Goal: Information Seeking & Learning: Check status

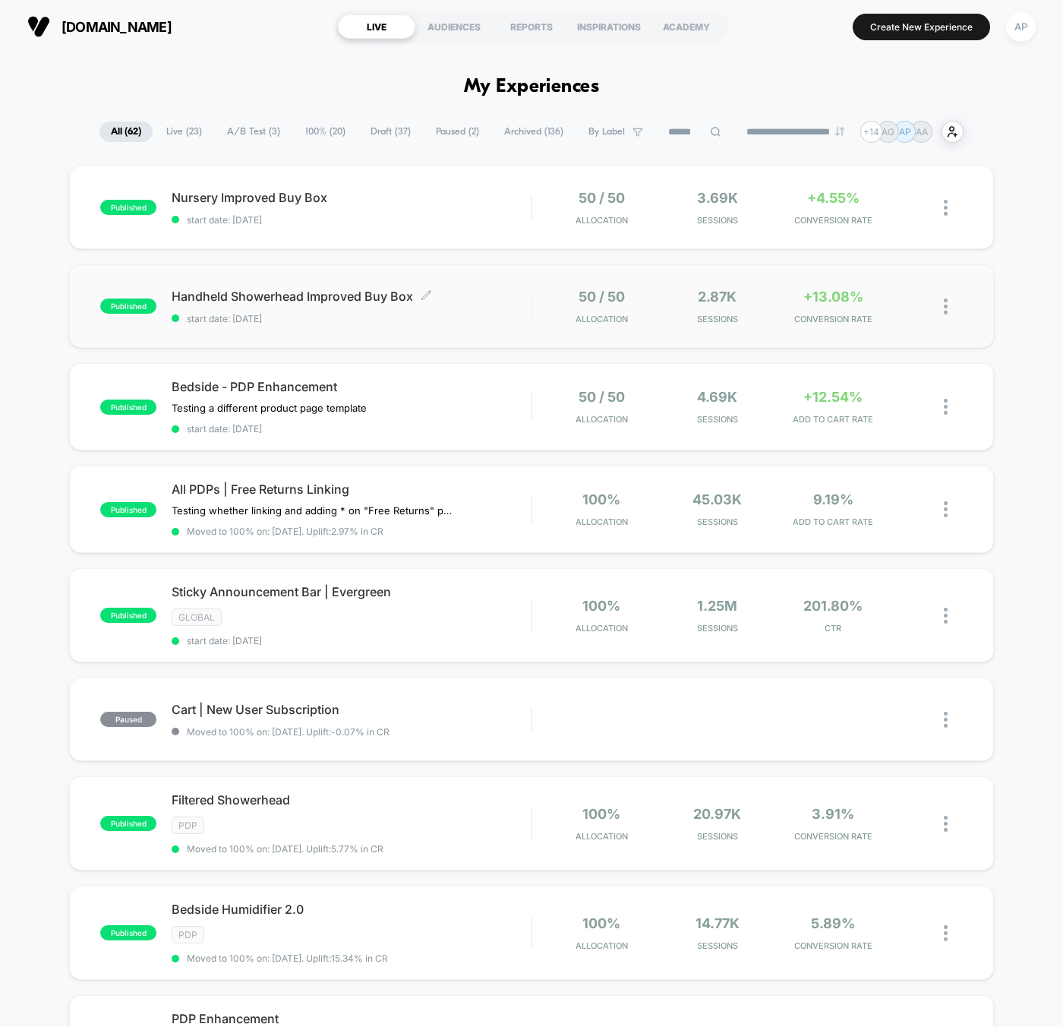
click at [501, 314] on span "start date: [DATE]" at bounding box center [351, 318] width 359 height 11
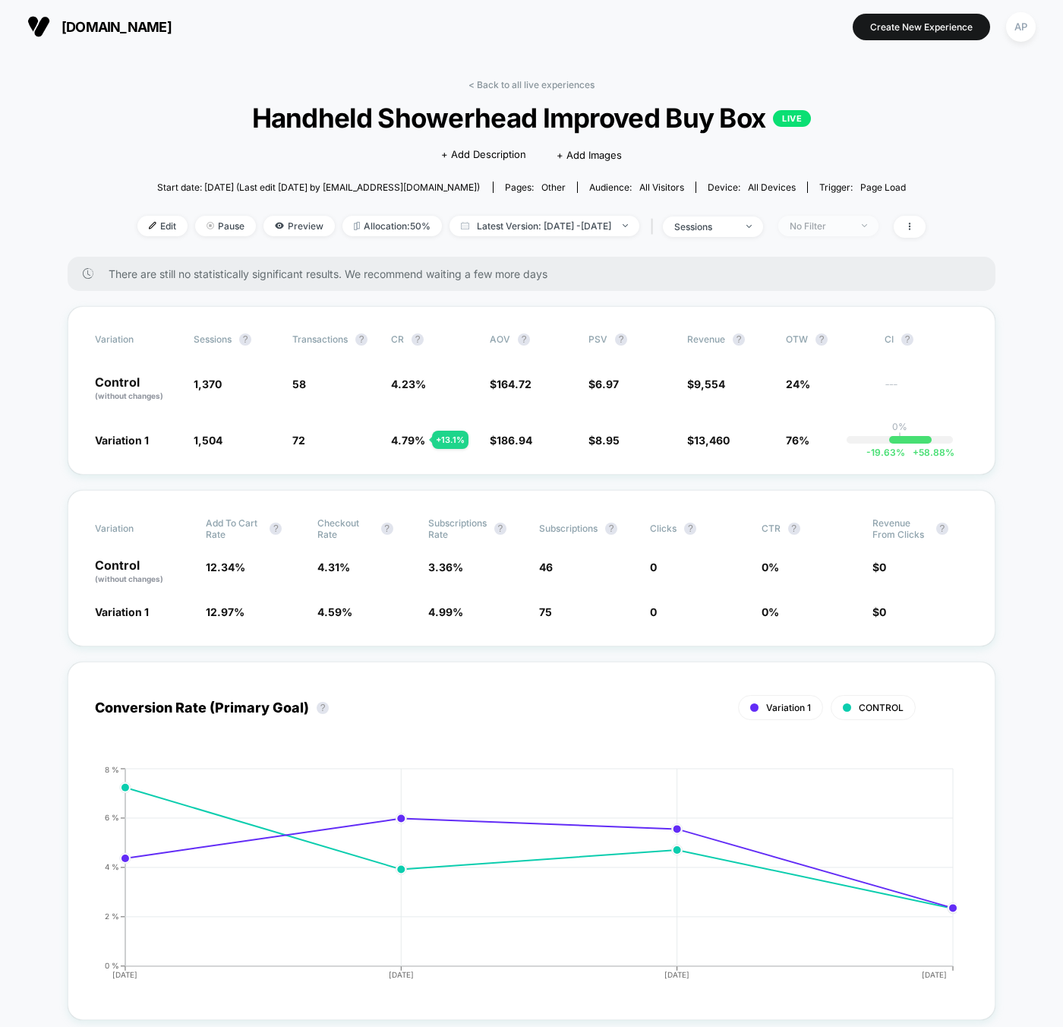
click at [851, 222] on div "No Filter" at bounding box center [820, 225] width 61 height 11
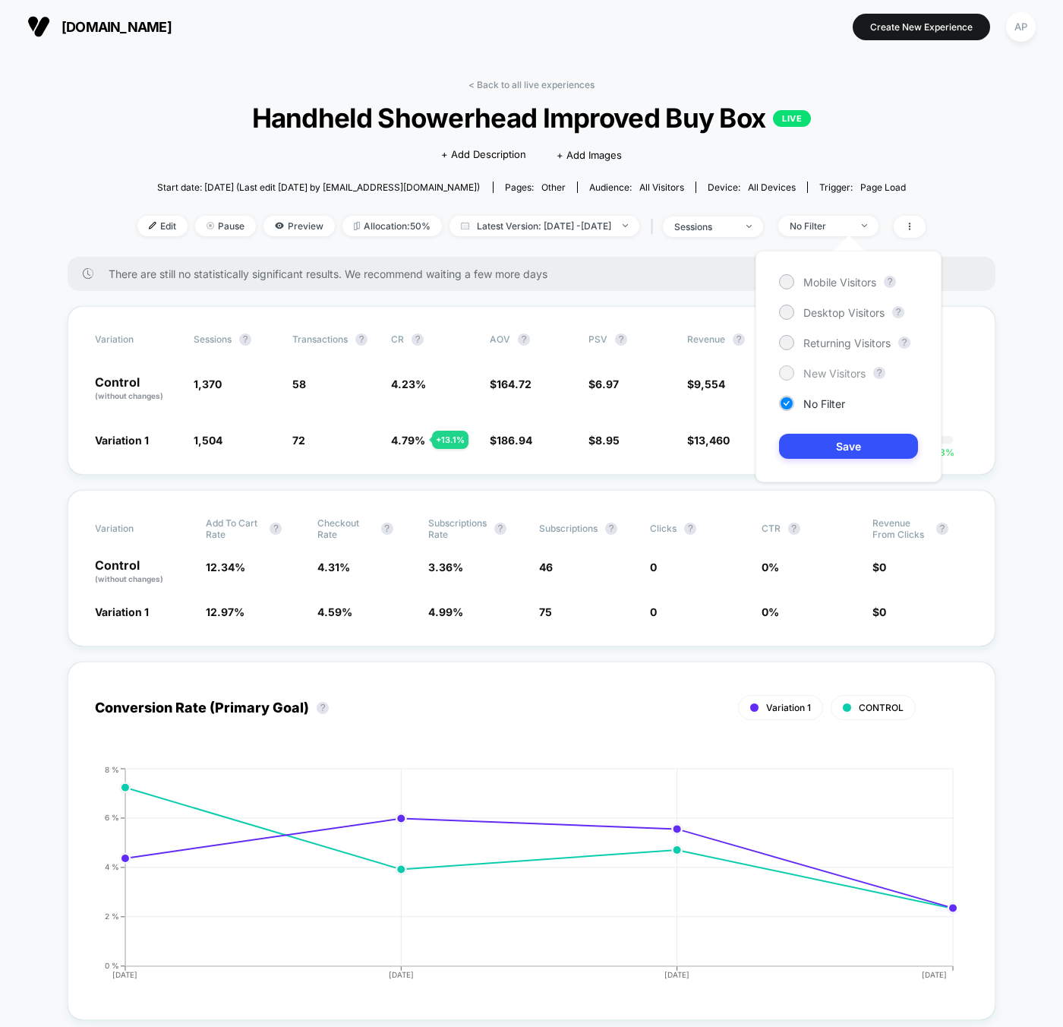
click at [830, 367] on span "New Visitors" at bounding box center [835, 373] width 62 height 13
click at [842, 451] on button "Save" at bounding box center [848, 446] width 139 height 25
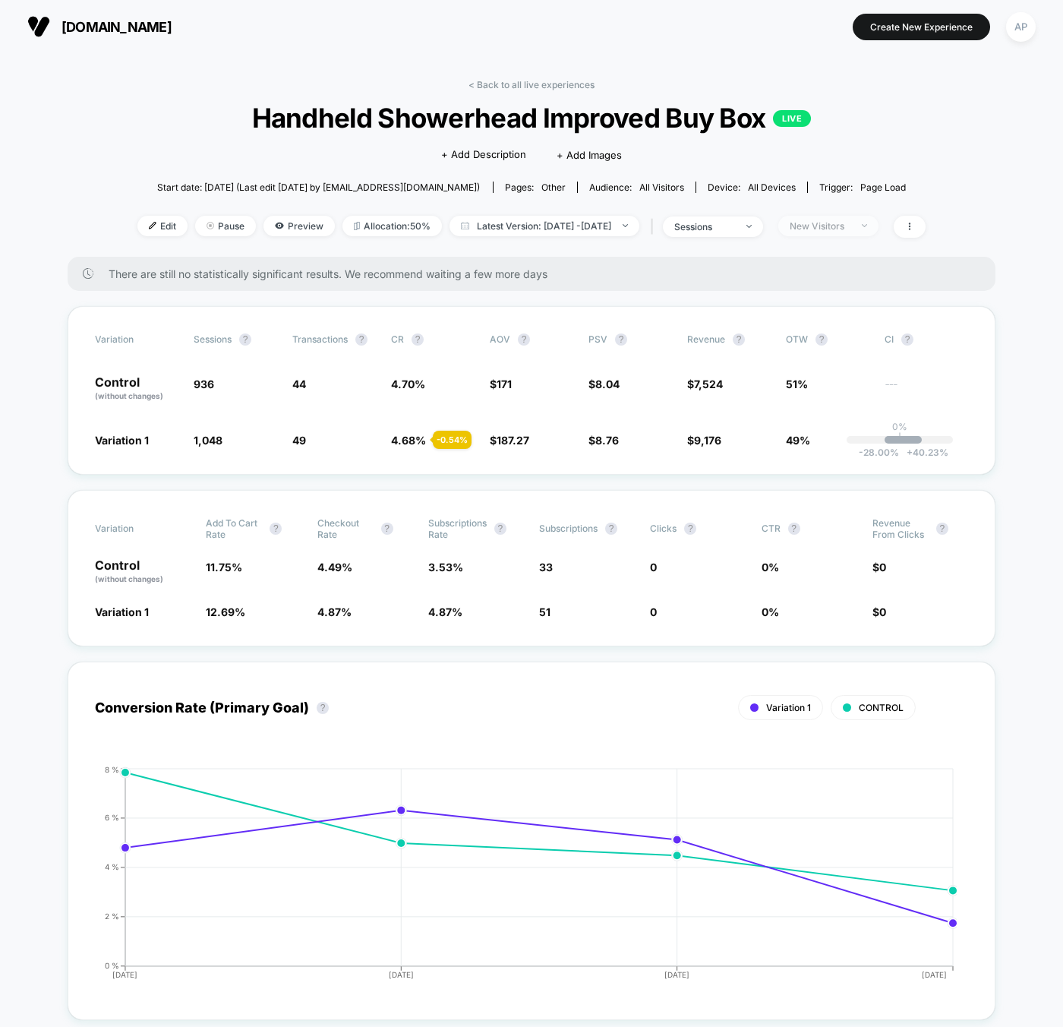
click at [848, 221] on div "New Visitors" at bounding box center [820, 225] width 61 height 11
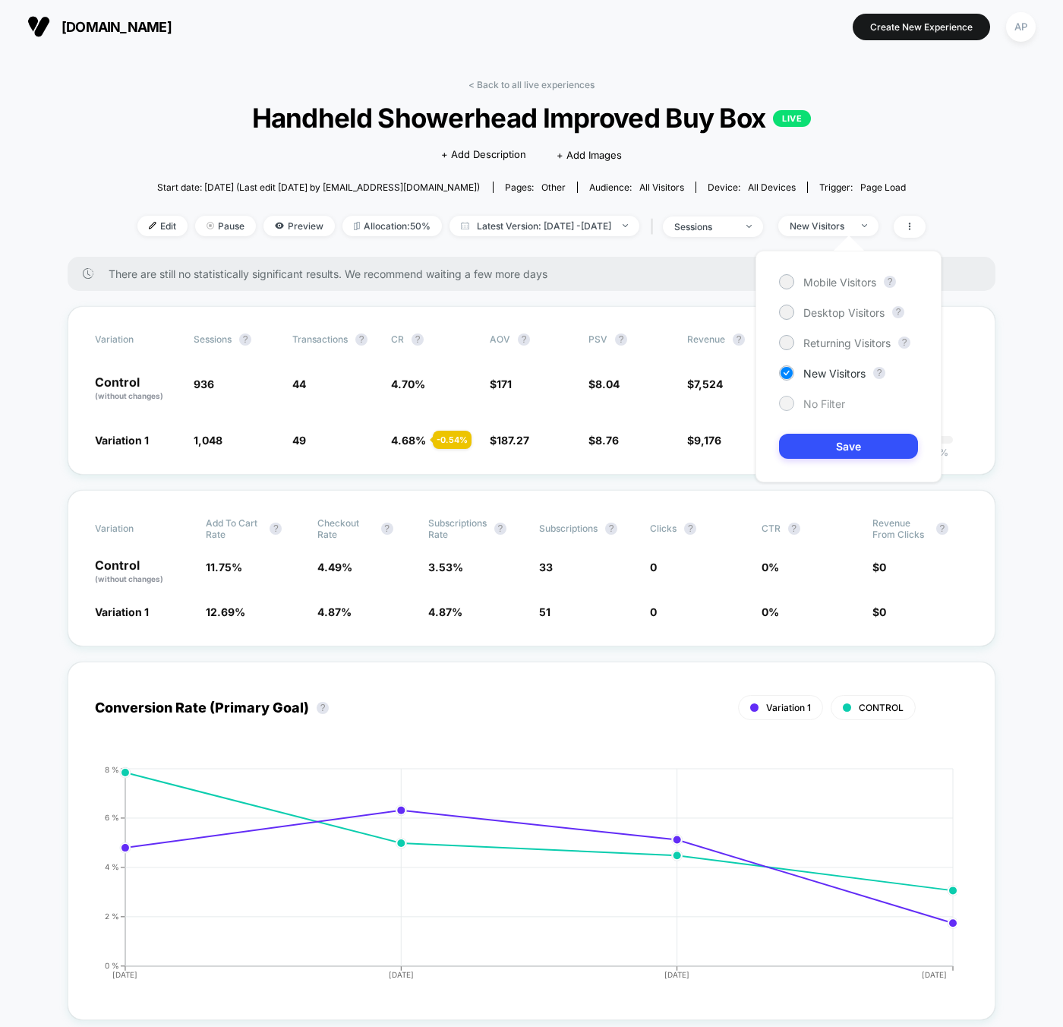
click at [827, 406] on span "No Filter" at bounding box center [825, 403] width 42 height 13
click at [836, 450] on button "Save" at bounding box center [848, 446] width 139 height 25
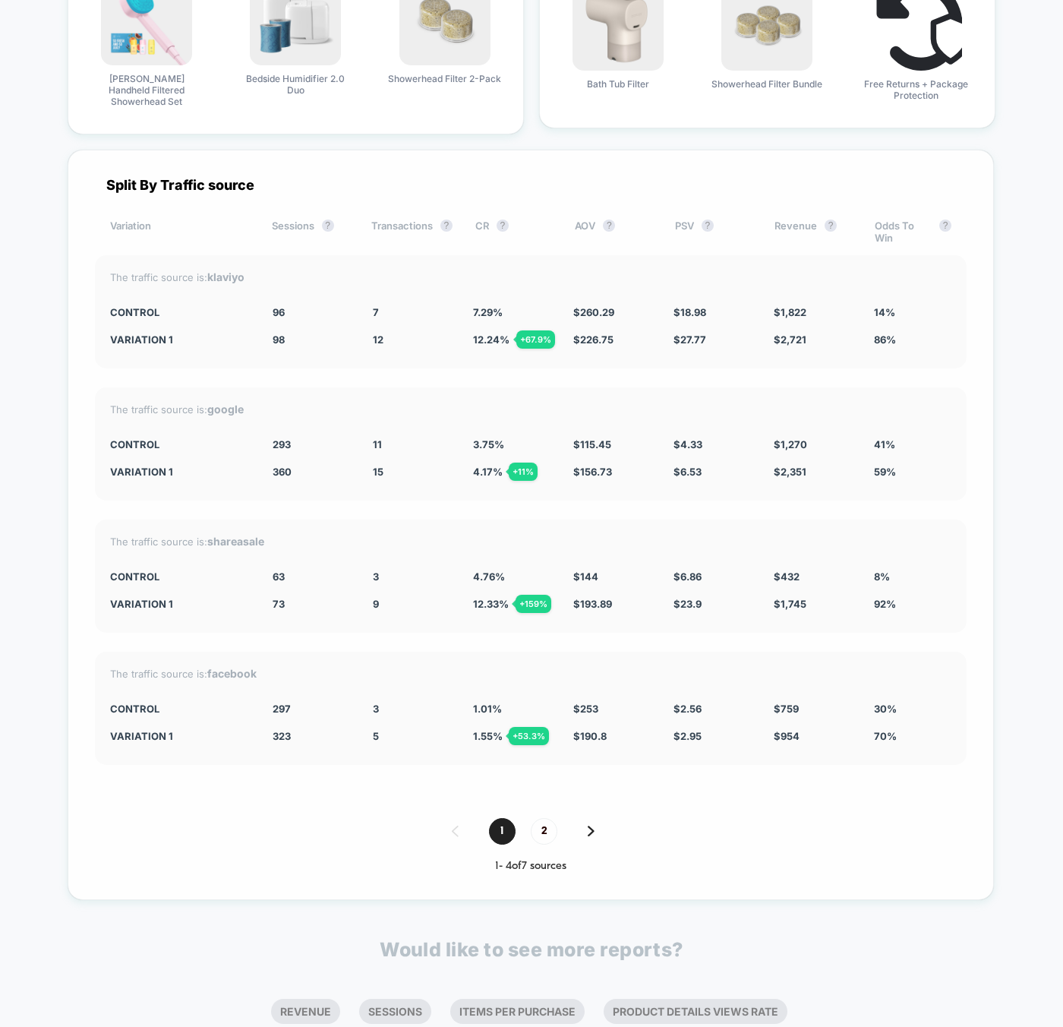
scroll to position [4473, 0]
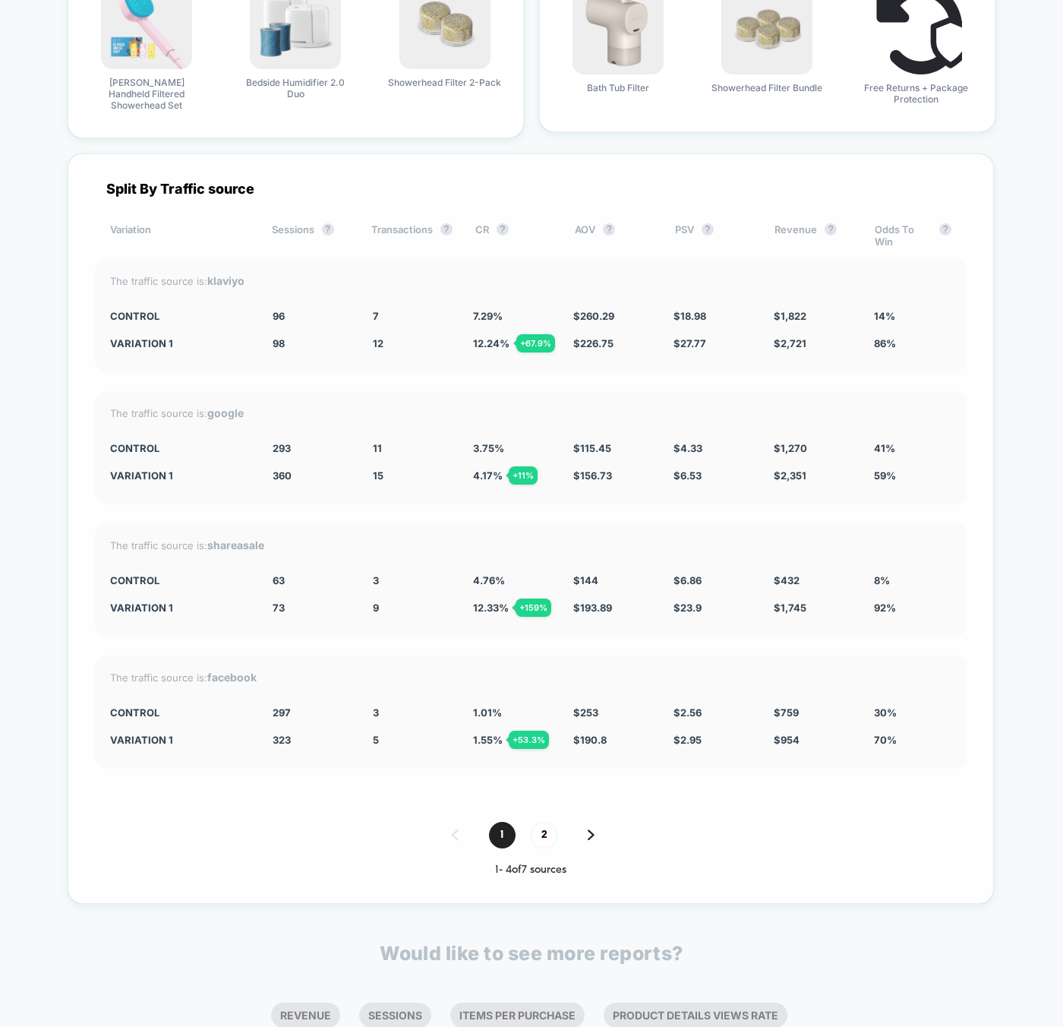
click at [551, 822] on span "2" at bounding box center [544, 835] width 27 height 27
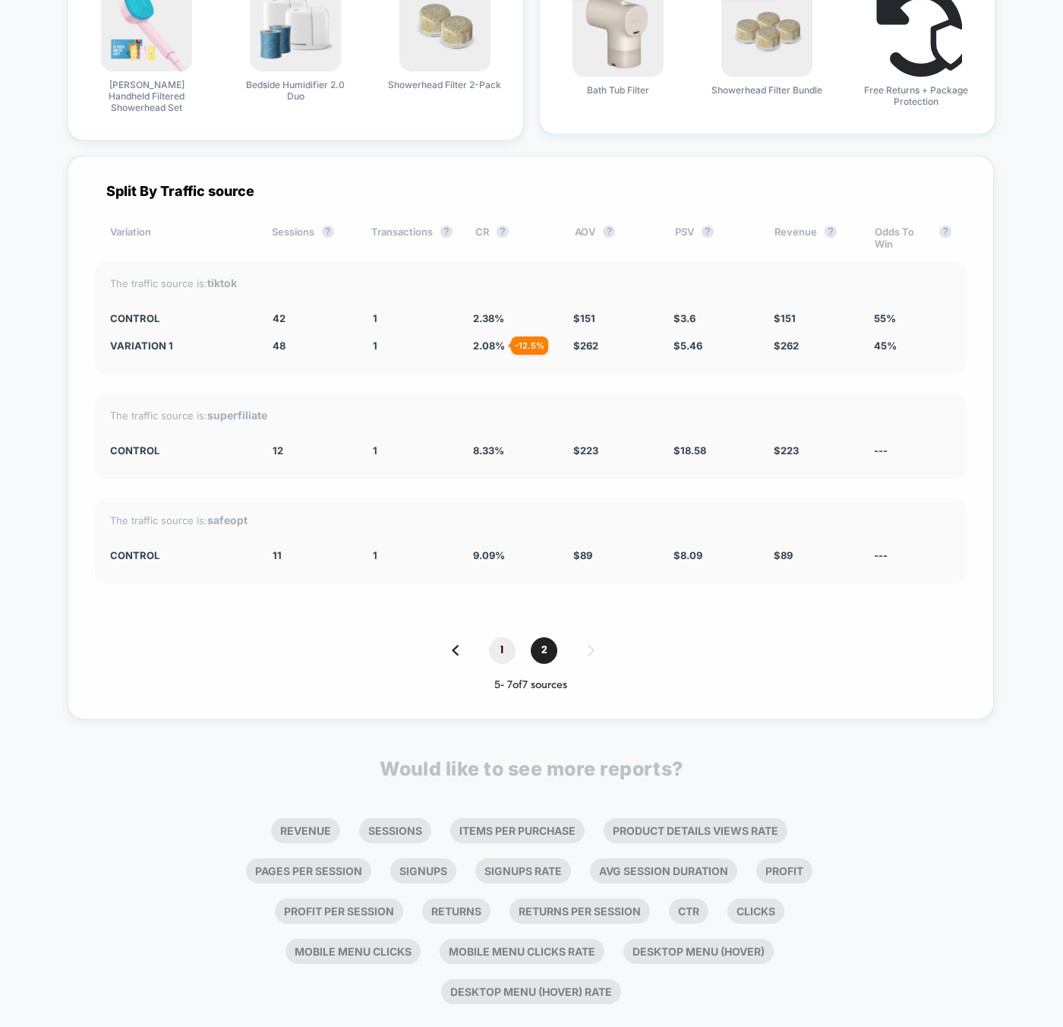
click at [498, 637] on span "1" at bounding box center [502, 650] width 27 height 27
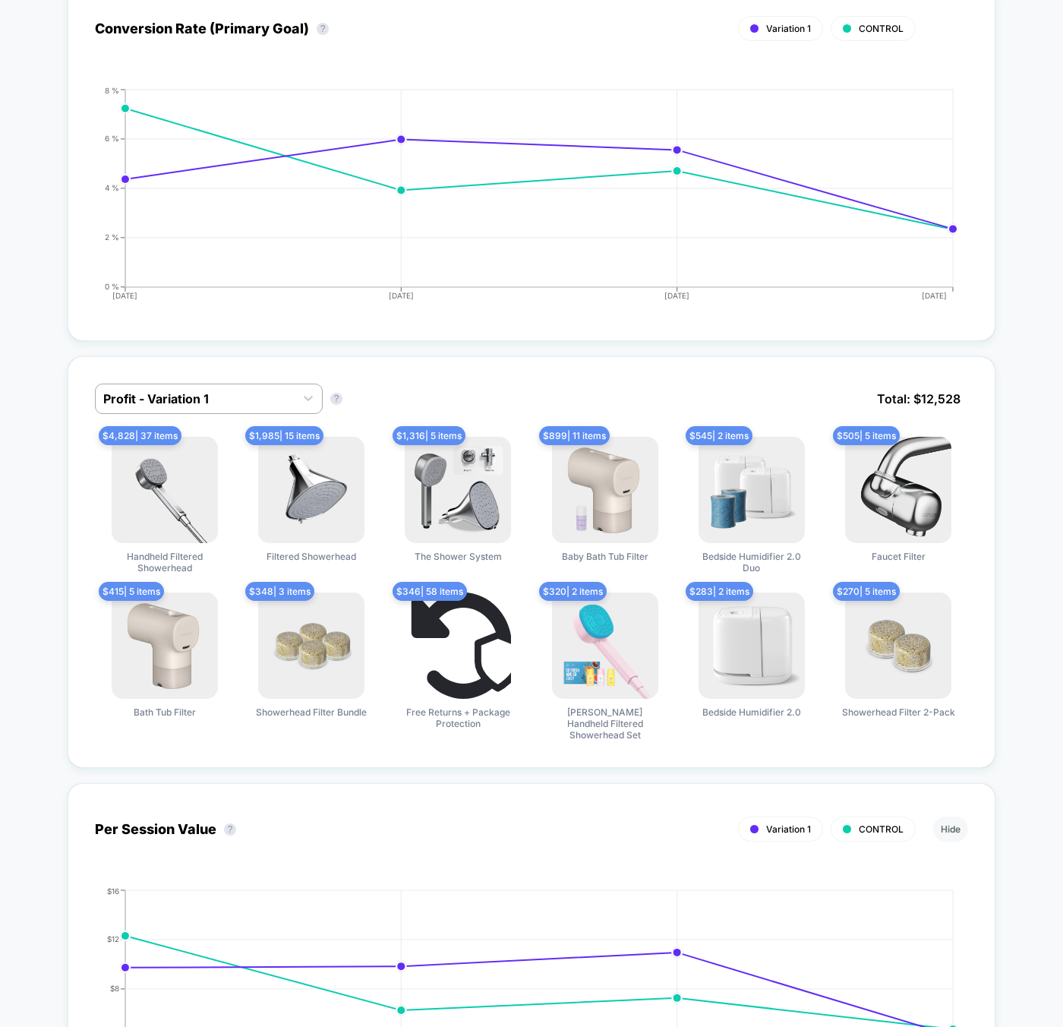
scroll to position [0, 0]
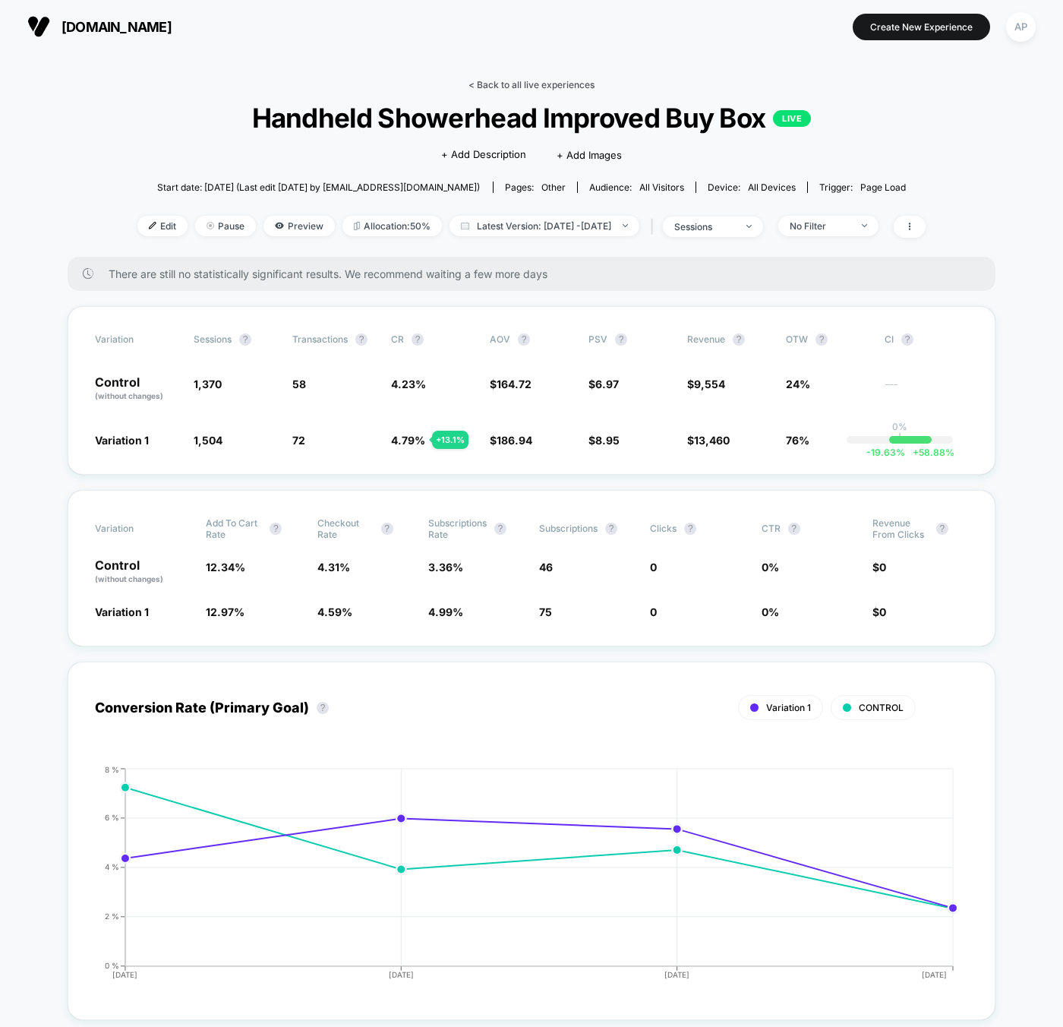
click at [535, 81] on link "< Back to all live experiences" at bounding box center [532, 84] width 126 height 11
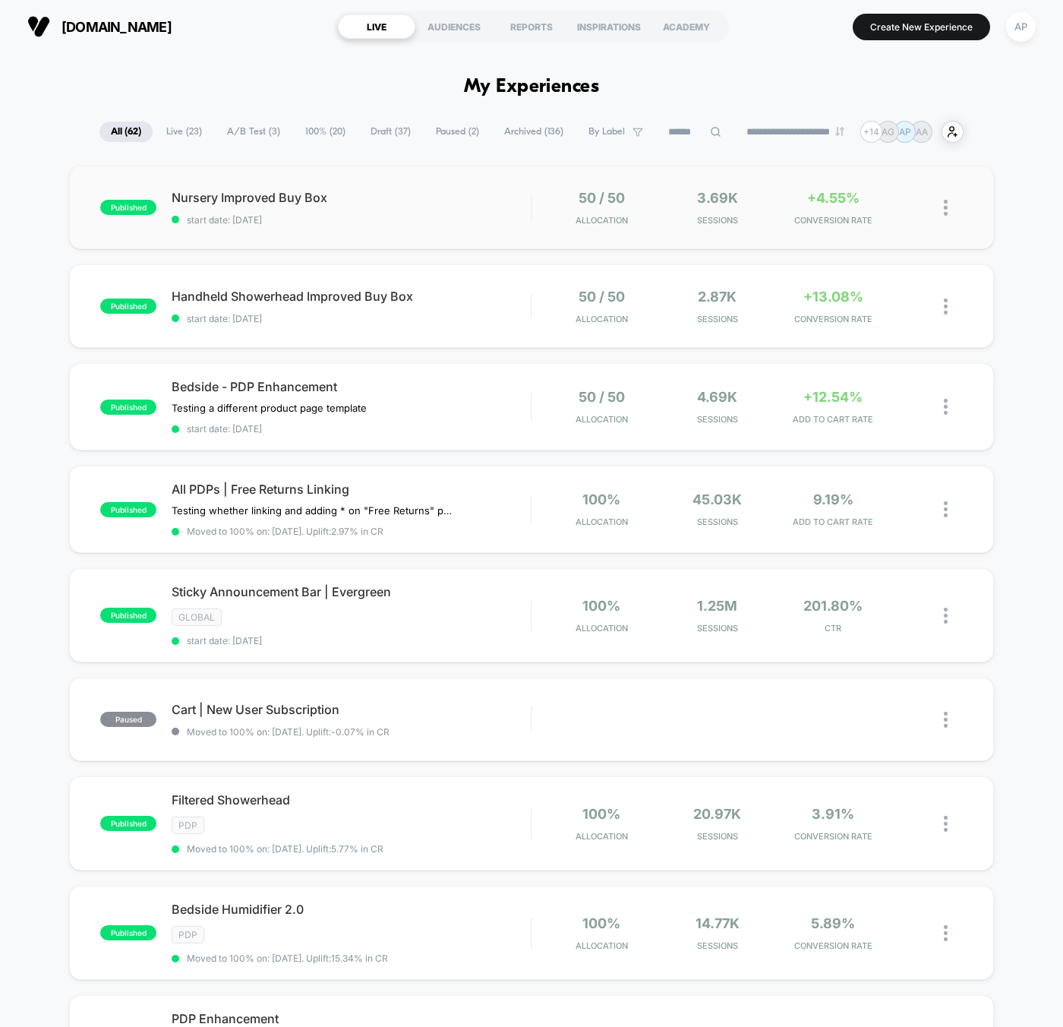
click at [382, 226] on div "published Nursery Improved Buy Box start date: [DATE] 50 / 50 Allocation 3.69k …" at bounding box center [531, 208] width 925 height 84
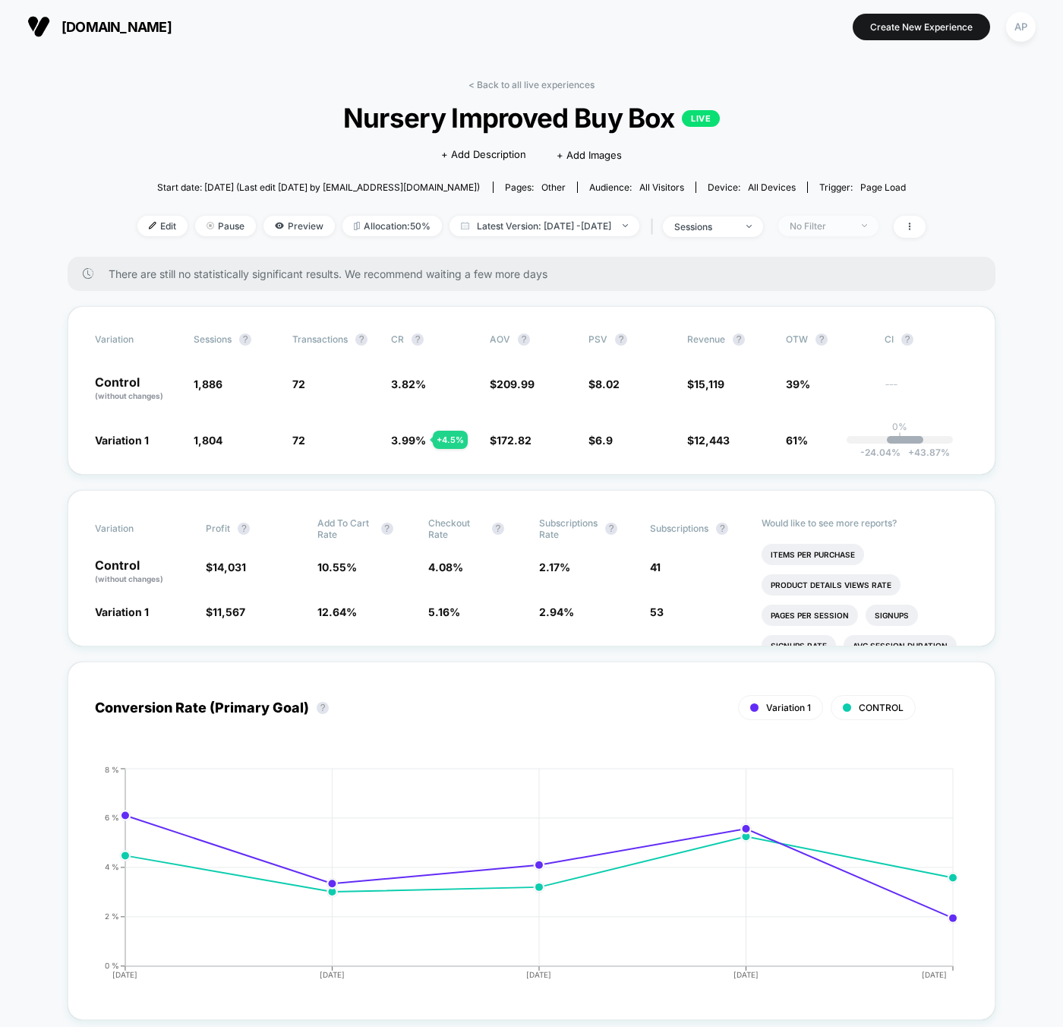
click at [875, 226] on span "No Filter" at bounding box center [829, 226] width 100 height 21
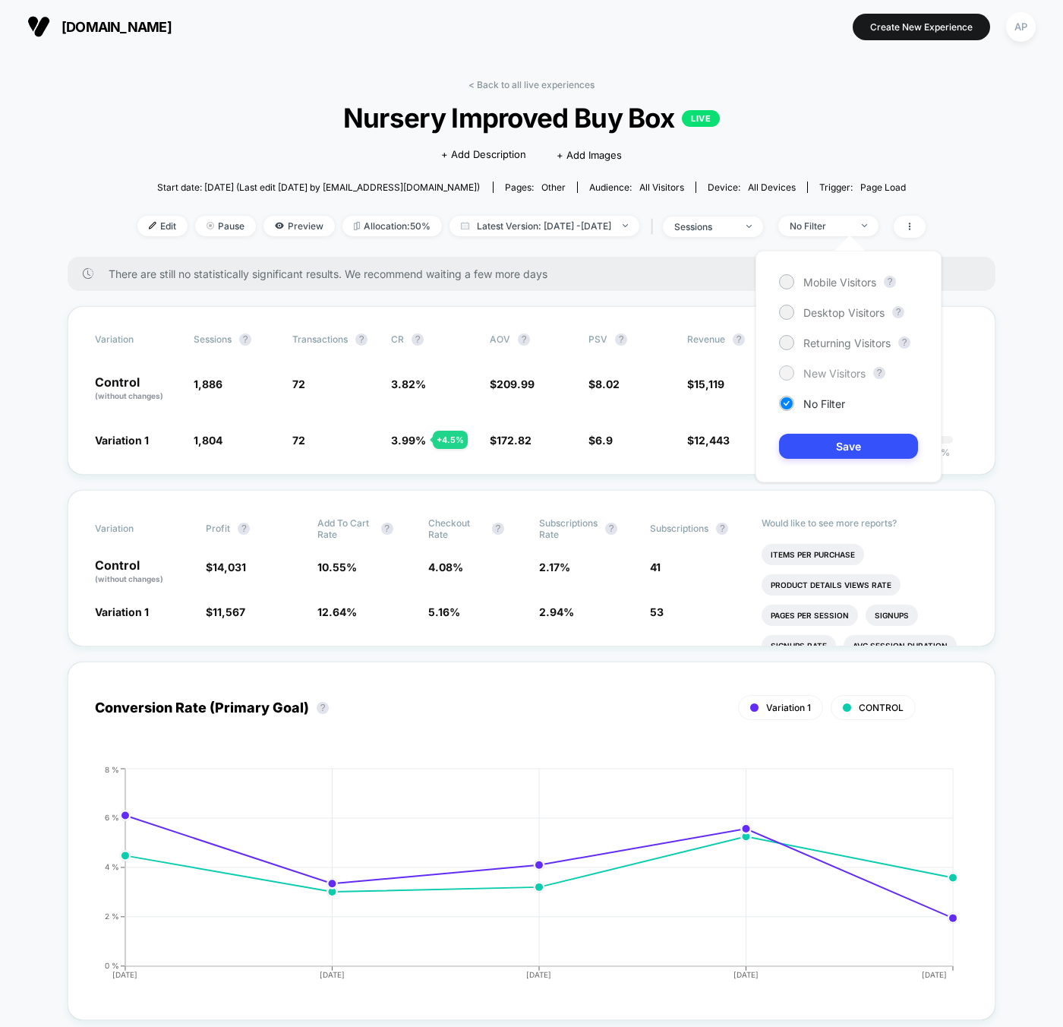
click at [839, 362] on div "Mobile Visitors ? Desktop Visitors ? Returning Visitors ? New Visitors ? No Fil…" at bounding box center [849, 367] width 186 height 232
click at [840, 369] on span "New Visitors" at bounding box center [835, 373] width 62 height 13
click at [843, 441] on button "Save" at bounding box center [848, 446] width 139 height 25
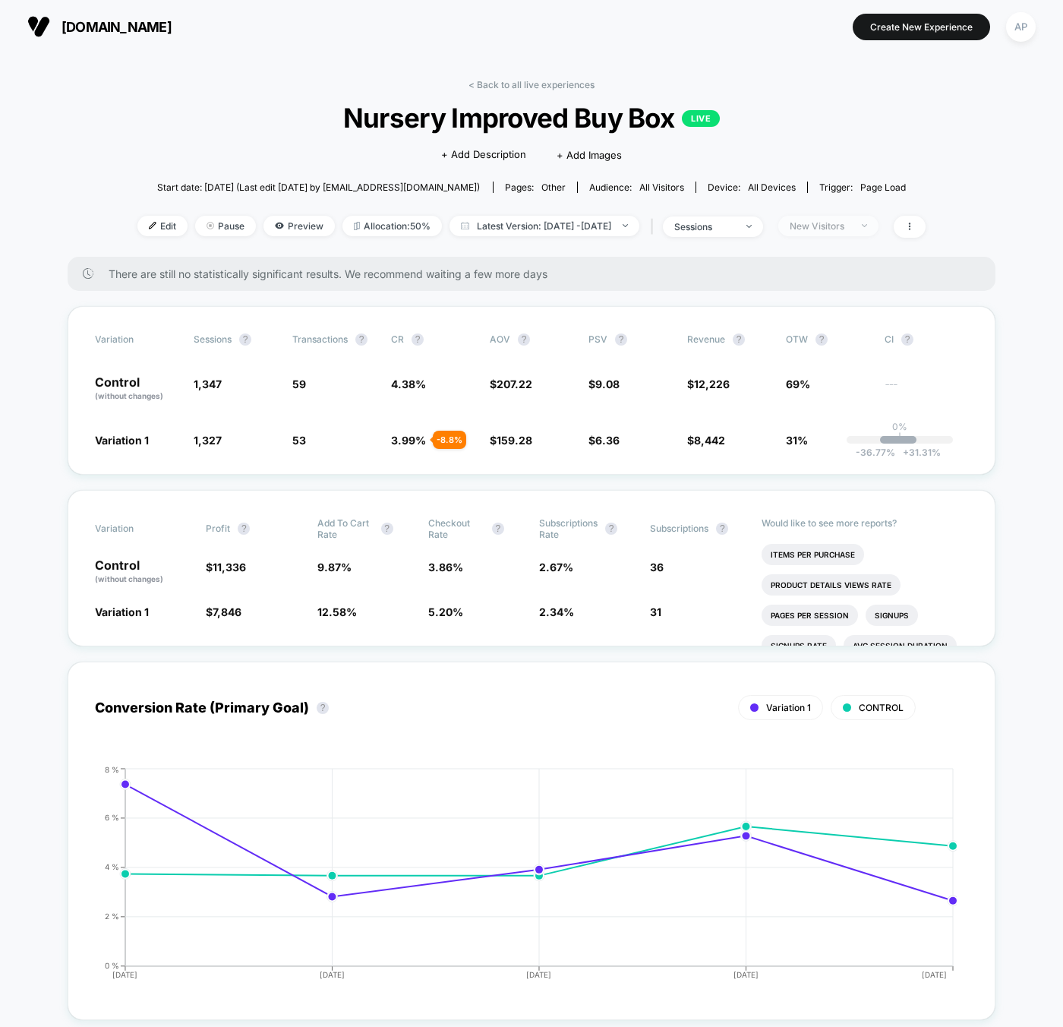
click at [851, 228] on div "New Visitors" at bounding box center [820, 225] width 61 height 11
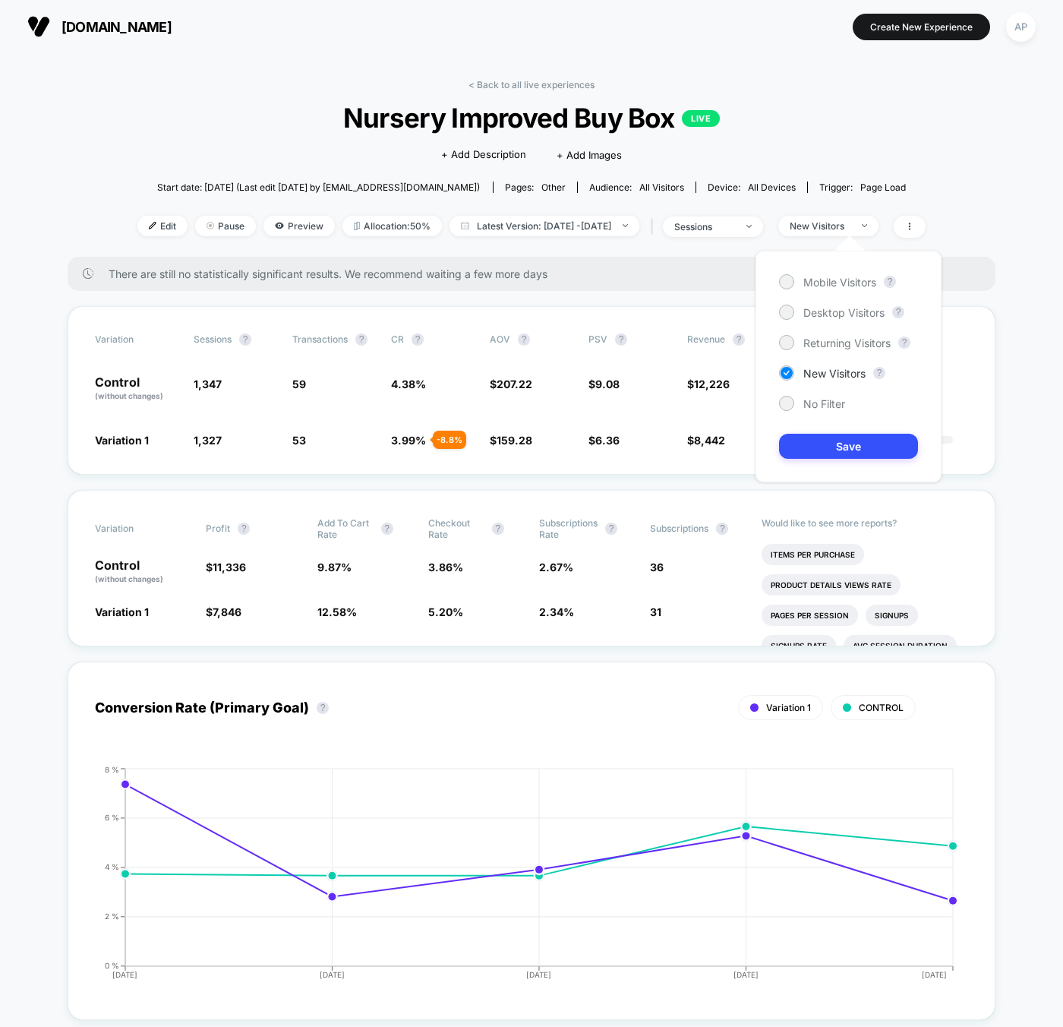
drag, startPoint x: 851, startPoint y: 283, endPoint x: 850, endPoint y: 351, distance: 67.6
click at [851, 283] on span "Mobile Visitors" at bounding box center [840, 282] width 73 height 13
click at [861, 452] on button "Save" at bounding box center [848, 446] width 139 height 25
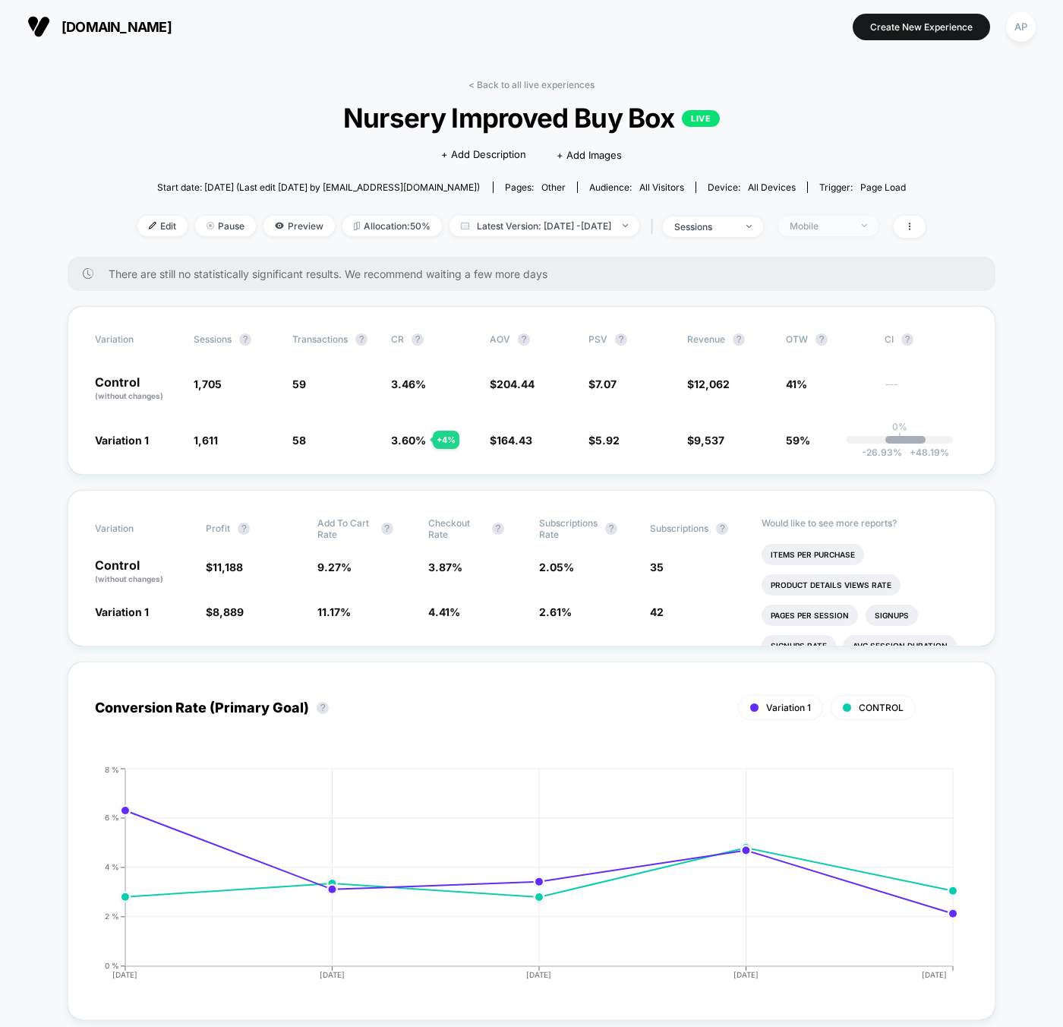
click at [851, 229] on div "Mobile" at bounding box center [820, 225] width 61 height 11
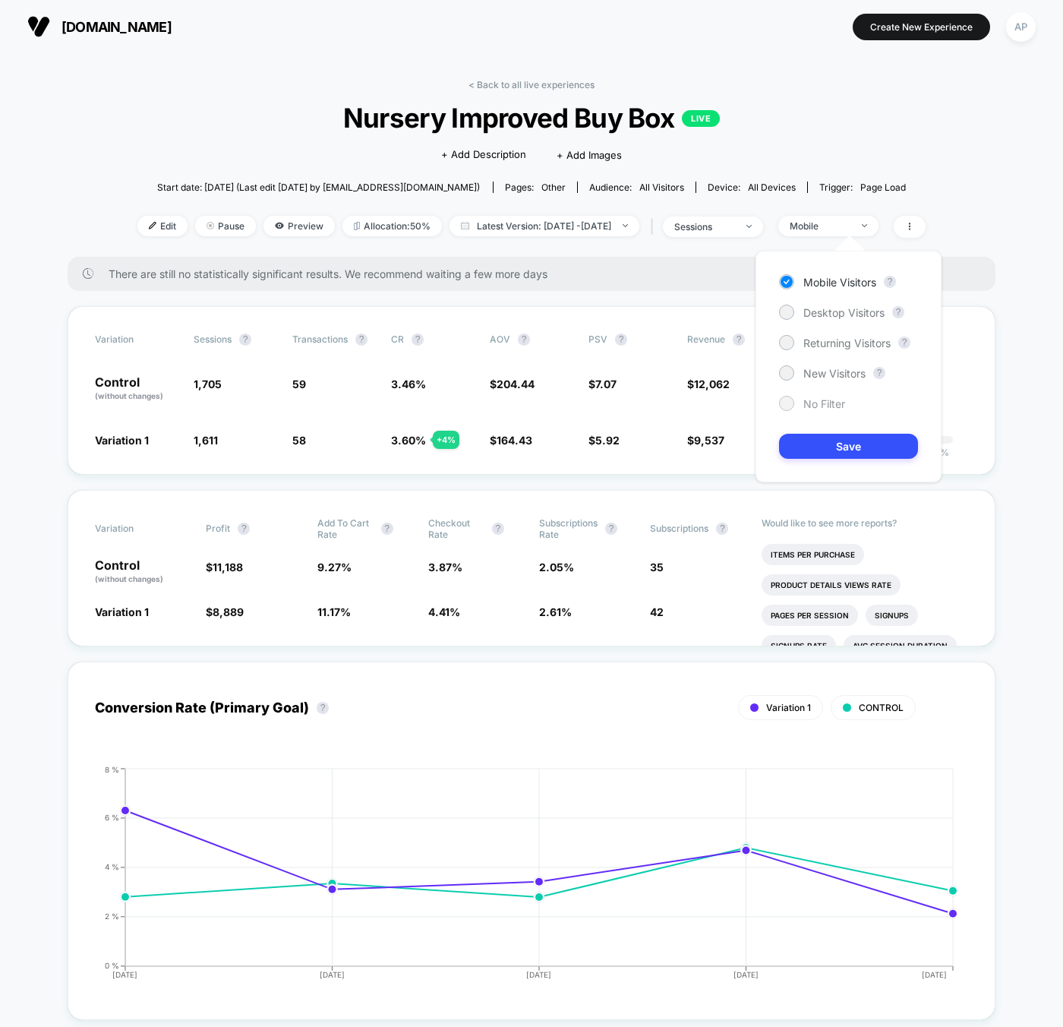
click at [809, 403] on span "No Filter" at bounding box center [825, 403] width 42 height 13
click at [909, 442] on button "Save" at bounding box center [848, 446] width 139 height 25
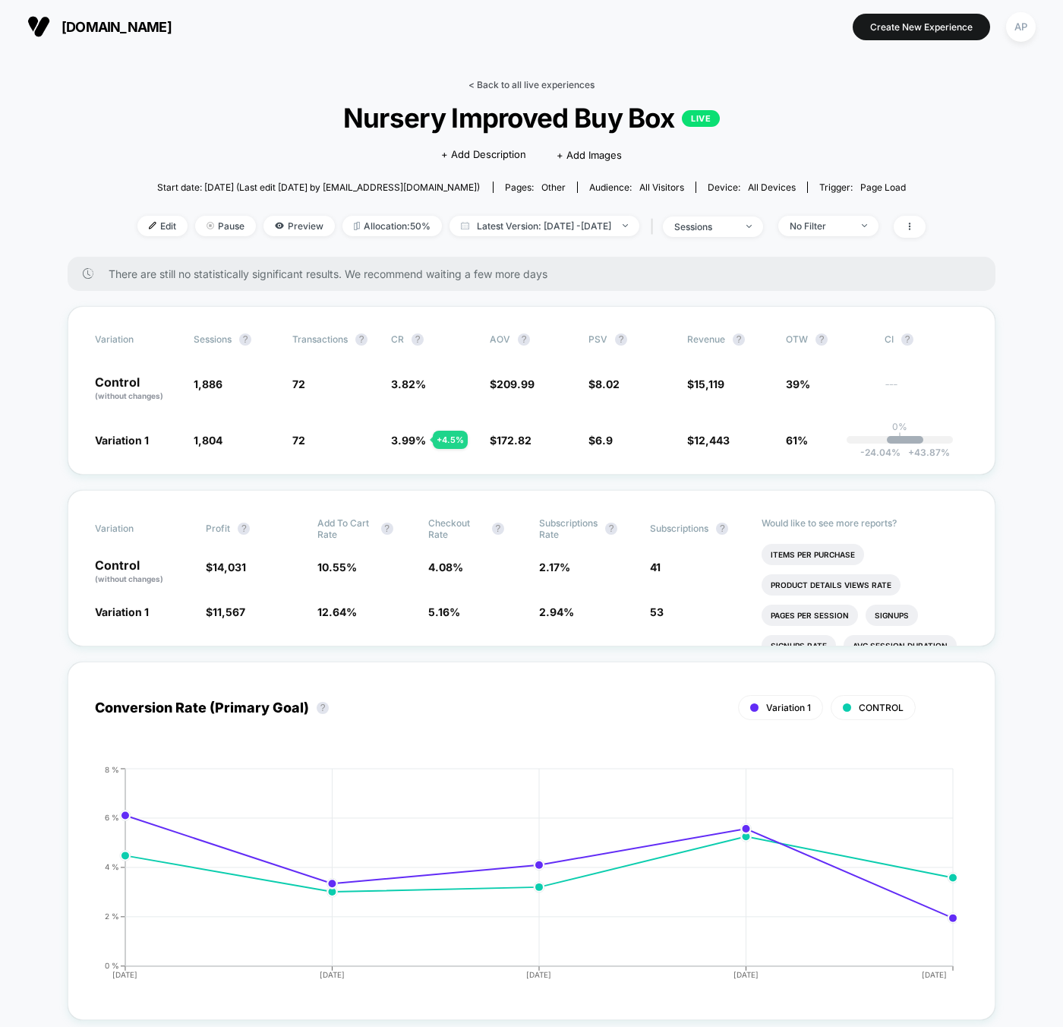
click at [579, 84] on link "< Back to all live experiences" at bounding box center [532, 84] width 126 height 11
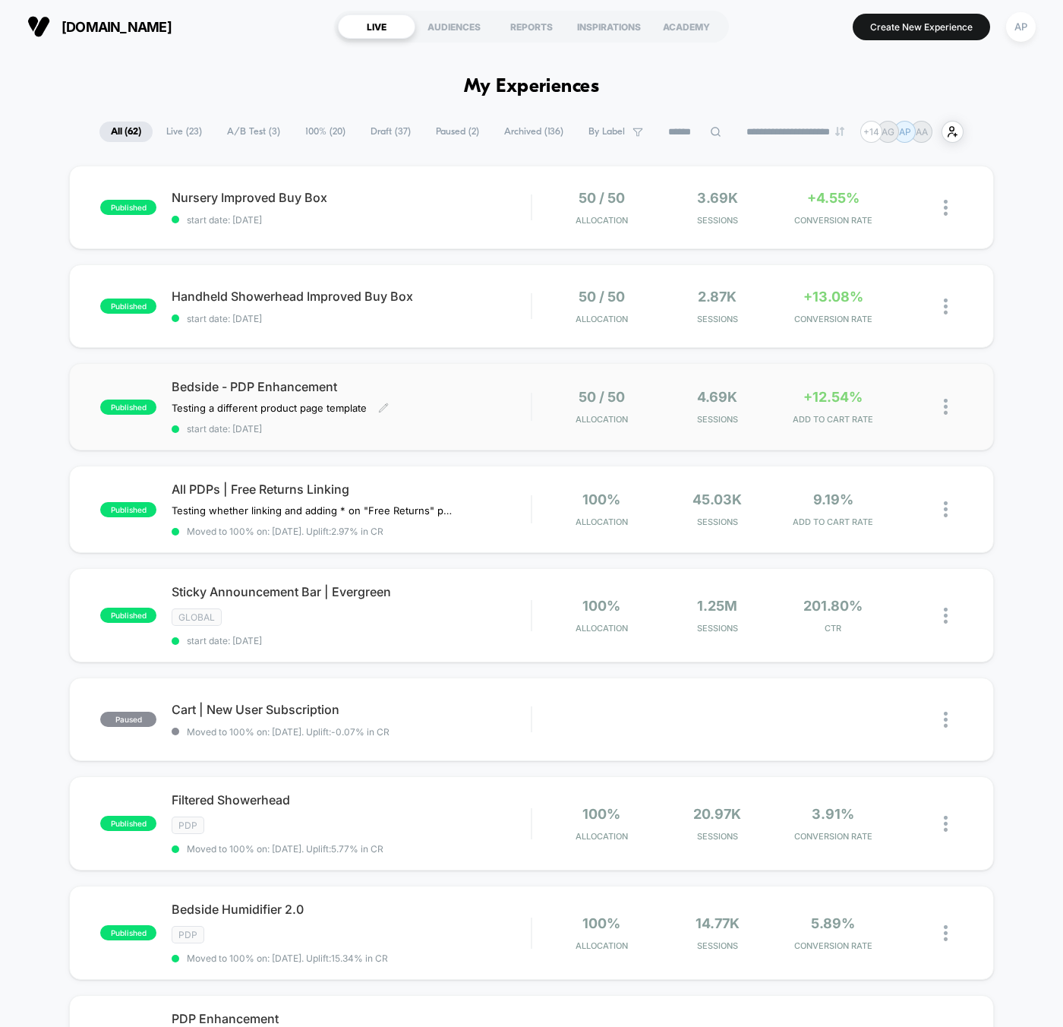
click at [454, 428] on span "start date: [DATE]" at bounding box center [351, 428] width 359 height 11
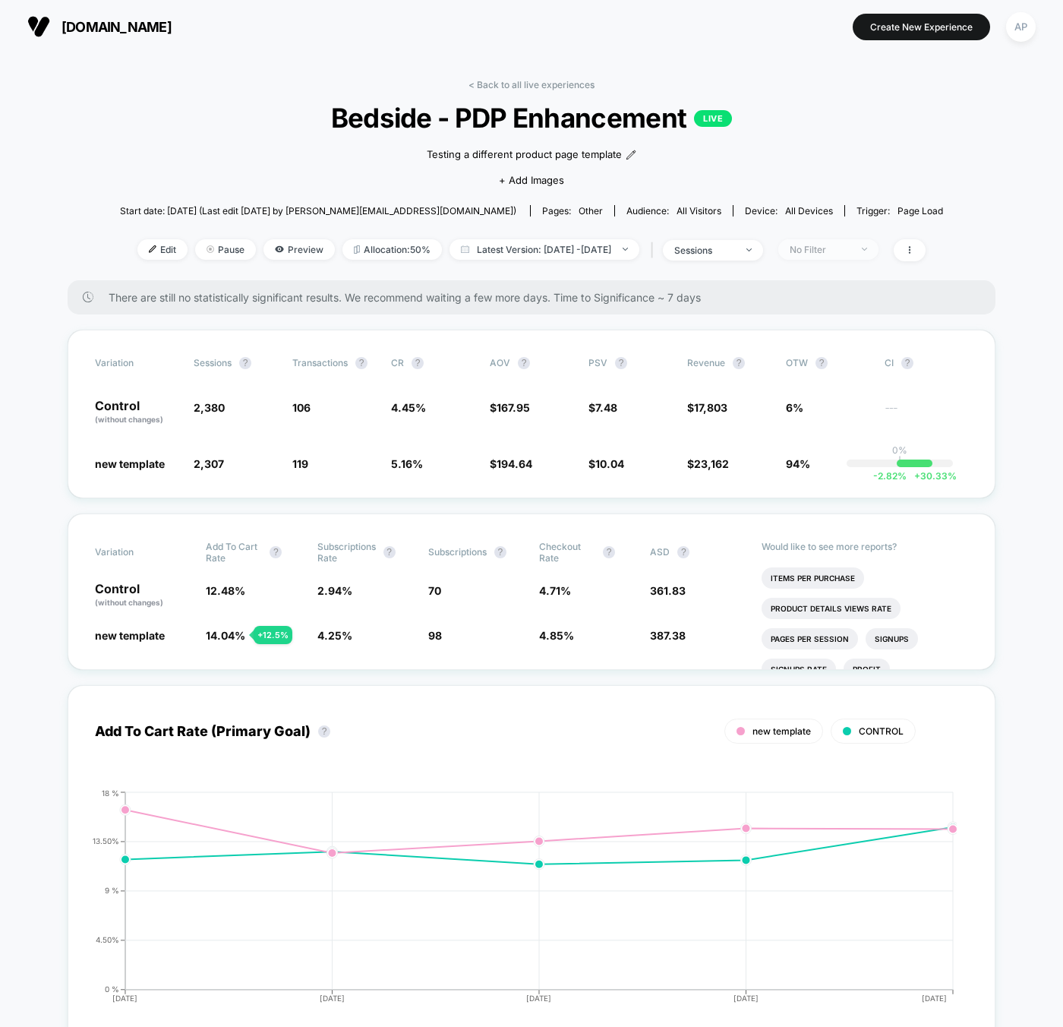
click at [826, 249] on div "No Filter" at bounding box center [820, 249] width 61 height 11
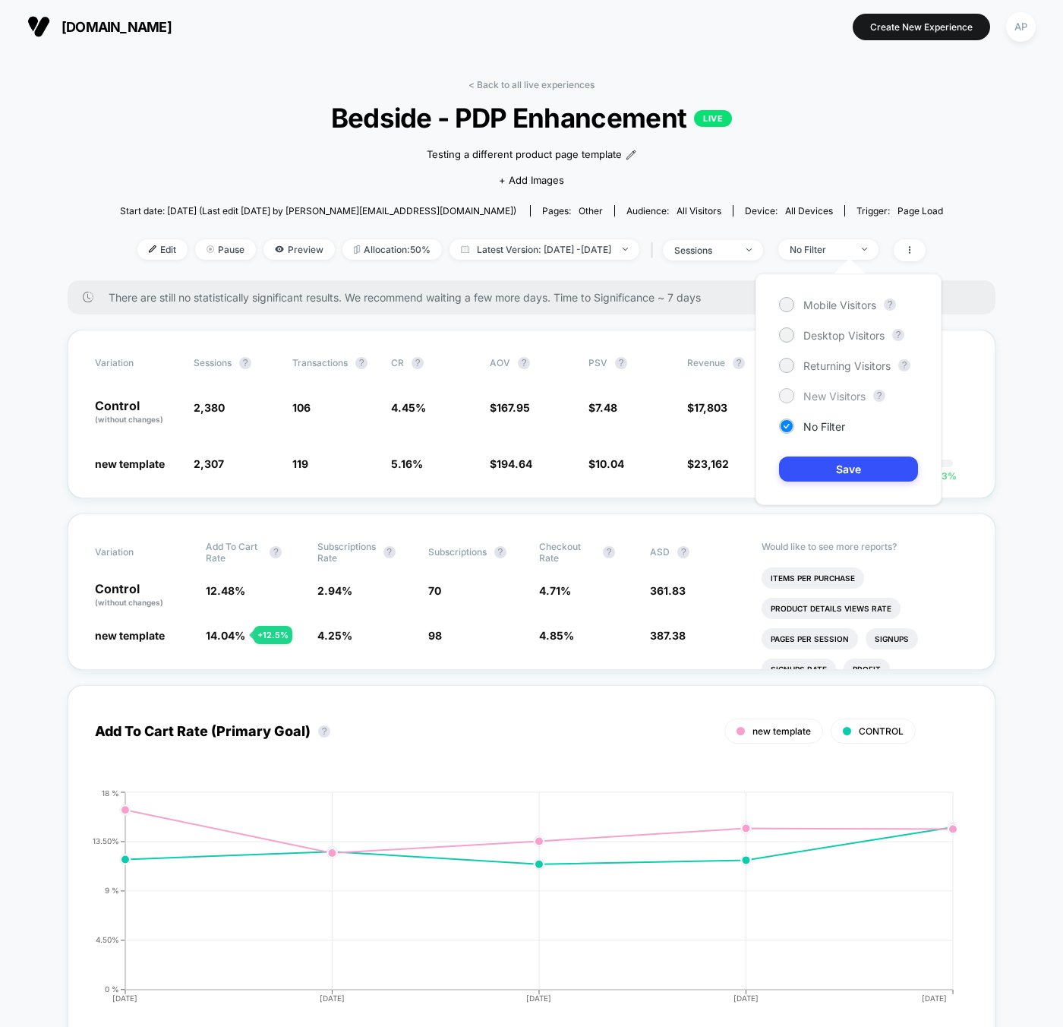
click at [827, 395] on span "New Visitors" at bounding box center [835, 396] width 62 height 13
drag, startPoint x: 852, startPoint y: 487, endPoint x: 855, endPoint y: 474, distance: 13.1
click at [852, 485] on div "Mobile Visitors ? Desktop Visitors ? Returning Visitors ? New Visitors ? No Fil…" at bounding box center [849, 389] width 186 height 232
click at [855, 469] on button "Save" at bounding box center [848, 469] width 139 height 25
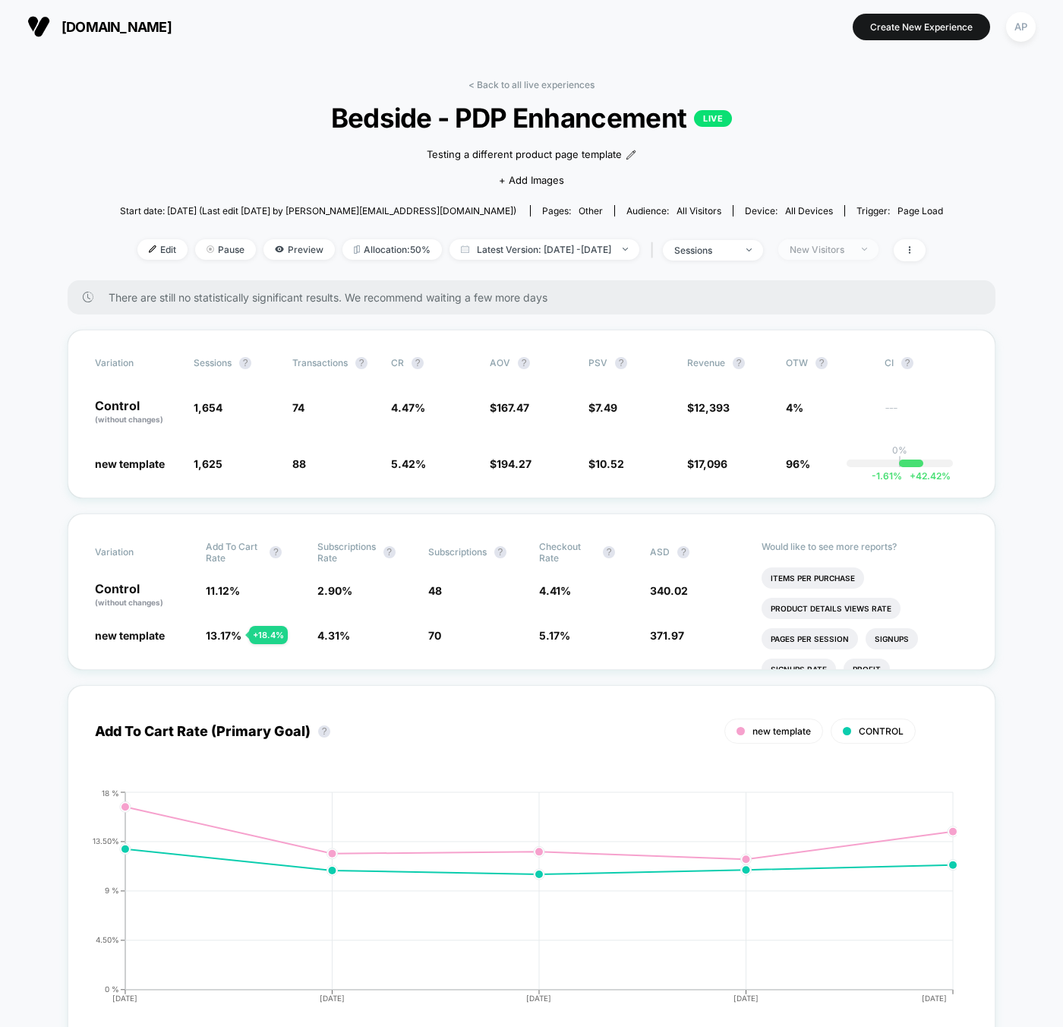
click at [851, 253] on div "New Visitors" at bounding box center [820, 249] width 61 height 11
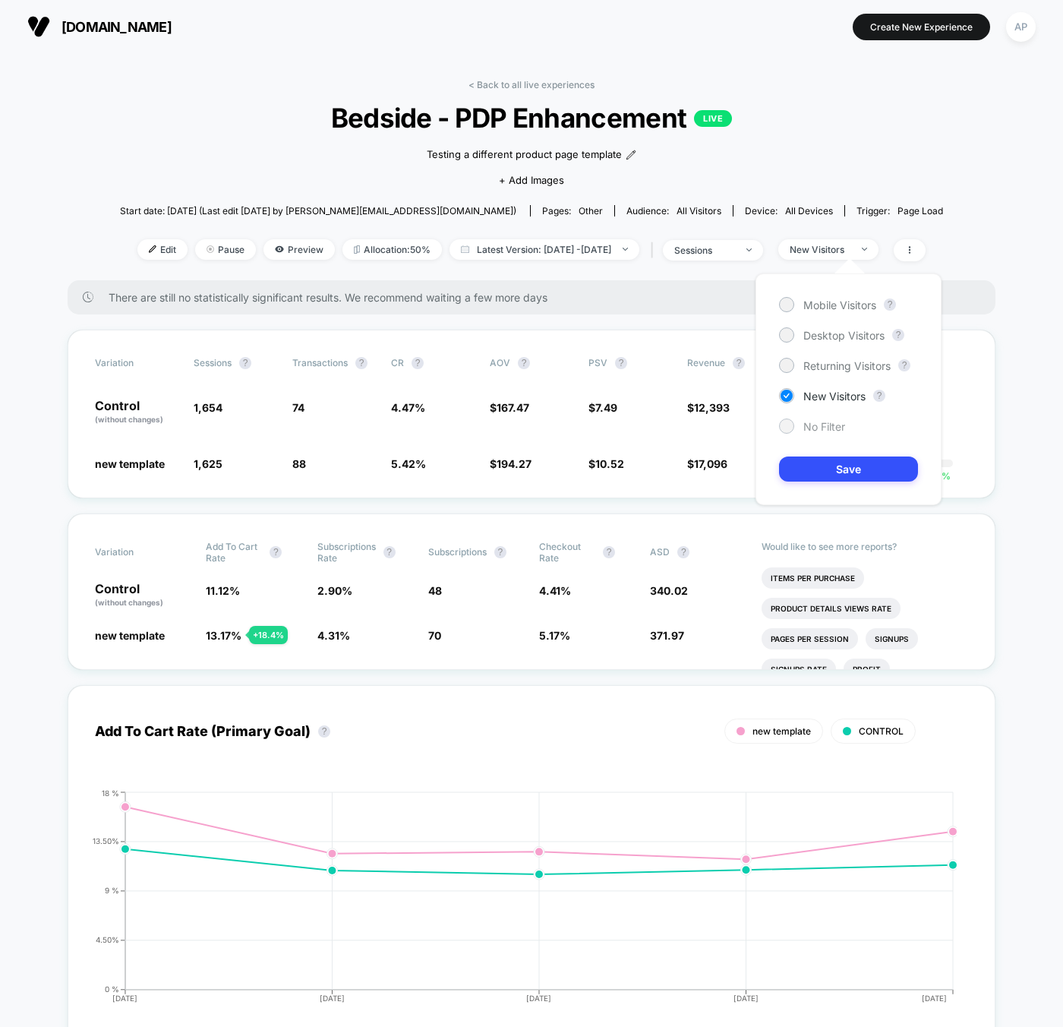
click at [829, 424] on span "No Filter" at bounding box center [825, 426] width 42 height 13
click at [848, 478] on button "Save" at bounding box center [848, 469] width 139 height 25
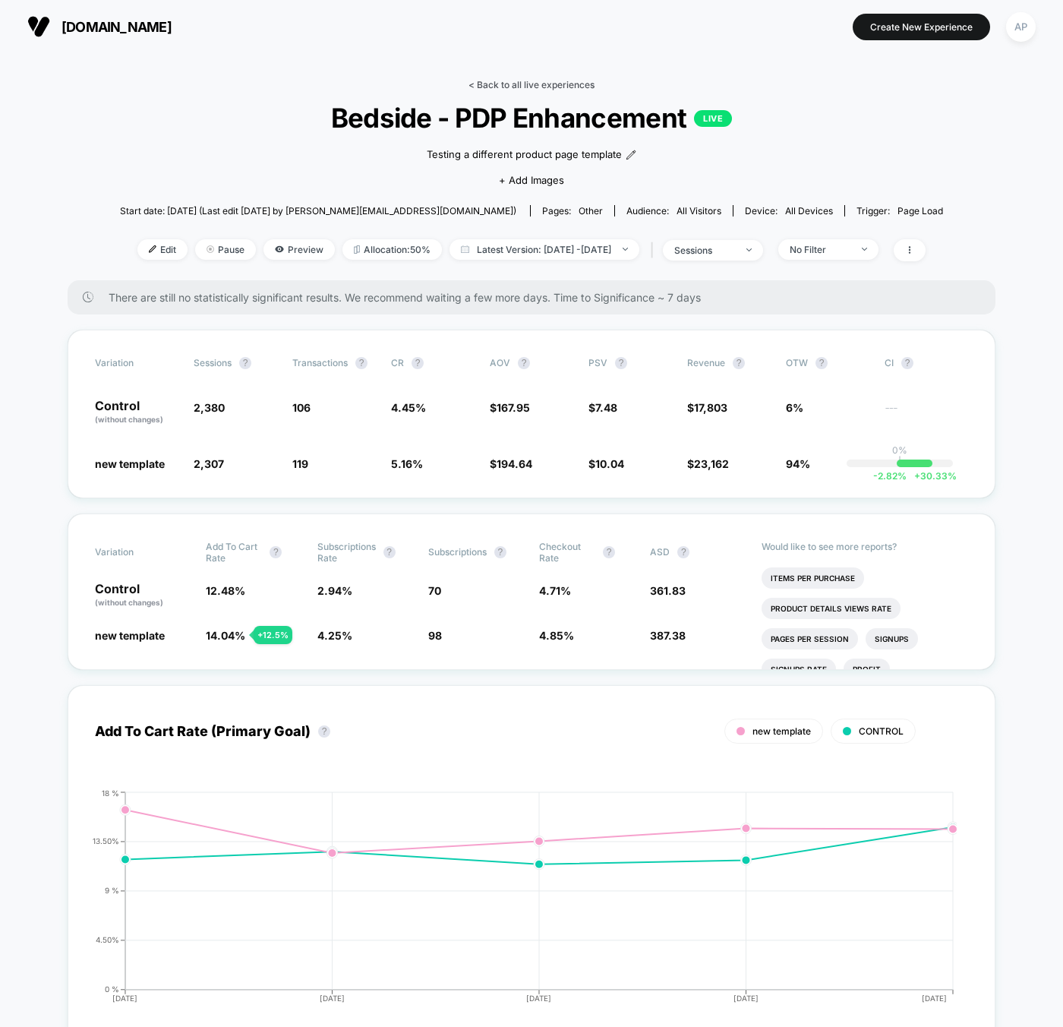
click at [567, 79] on link "< Back to all live experiences" at bounding box center [532, 84] width 126 height 11
